Goal: Transaction & Acquisition: Register for event/course

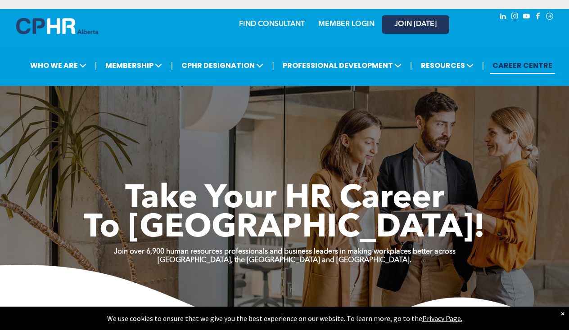
click at [422, 31] on link "JOIN [DATE]" at bounding box center [415, 24] width 67 height 18
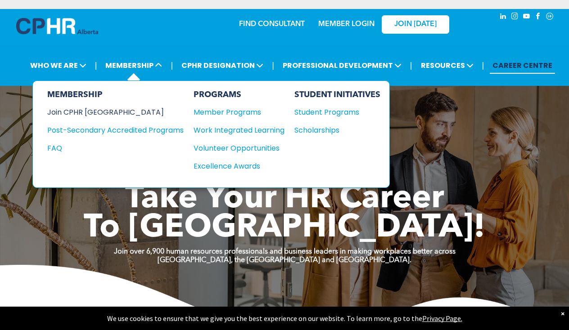
click at [106, 114] on div "Join CPHR [GEOGRAPHIC_DATA]" at bounding box center [108, 112] width 123 height 11
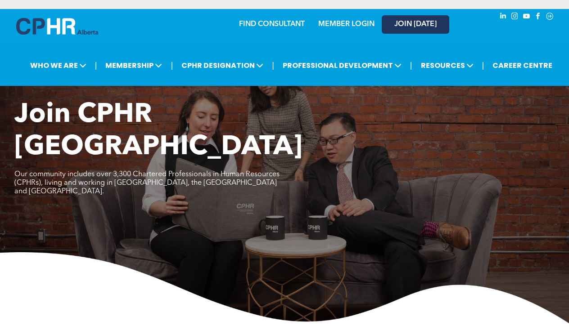
click at [391, 27] on link "JOIN [DATE]" at bounding box center [415, 24] width 67 height 18
click at [430, 16] on link "JOIN [DATE]" at bounding box center [415, 24] width 67 height 18
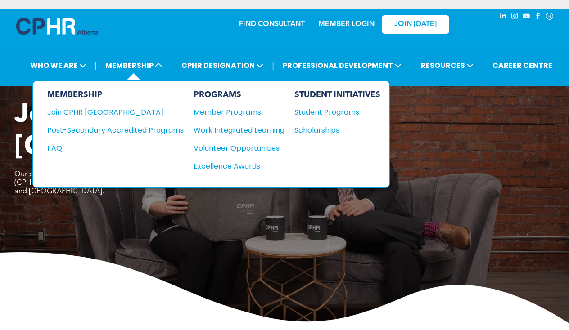
click at [143, 74] on div "MEMBERSHIP Join CPHR Alberta Post-Secondary Accredited Programs FAQ PROGRAMS Me…" at bounding box center [136, 83] width 67 height 18
click at [235, 109] on div "Member Programs" at bounding box center [234, 112] width 82 height 11
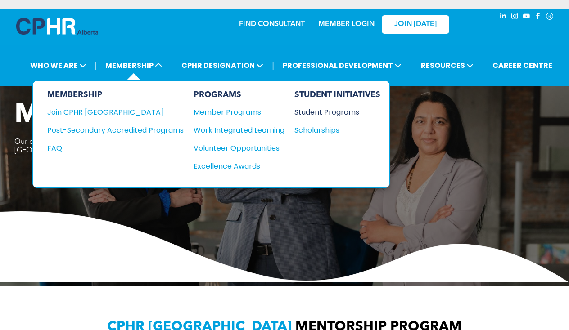
click at [344, 110] on div "Student Programs" at bounding box center [332, 112] width 77 height 11
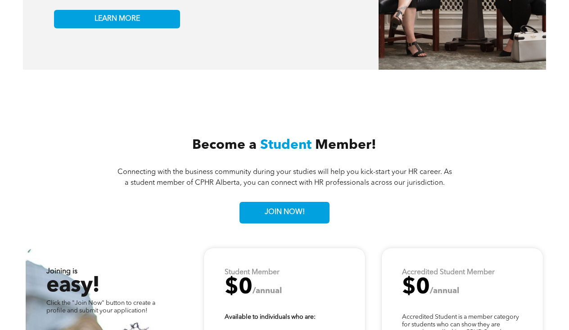
scroll to position [1796, 0]
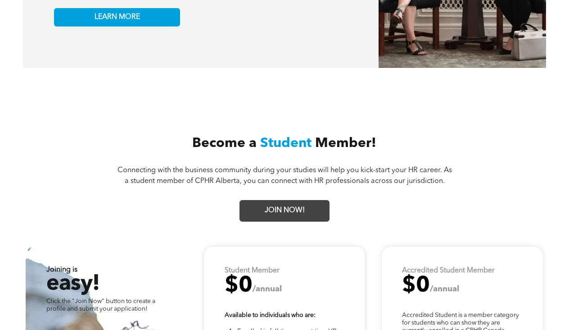
click at [313, 202] on link "JOIN NOW!" at bounding box center [284, 211] width 90 height 22
